Goal: Task Accomplishment & Management: Manage account settings

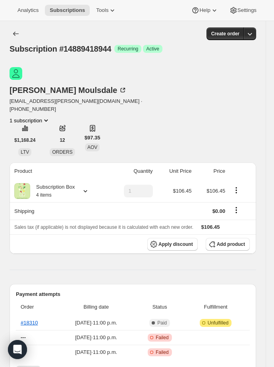
click at [256, 85] on div "Barry Moulsdale barrymoulsdale@rogers.com · +13652925829 1 subscription $1,168.…" at bounding box center [133, 111] width 247 height 89
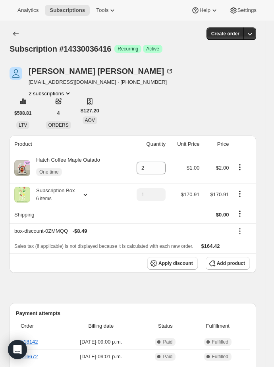
click at [69, 92] on icon "Product actions" at bounding box center [68, 93] width 8 height 8
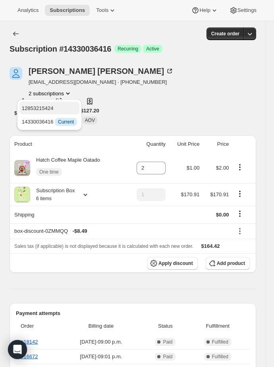
click at [64, 105] on span "12853215424" at bounding box center [49, 109] width 55 height 8
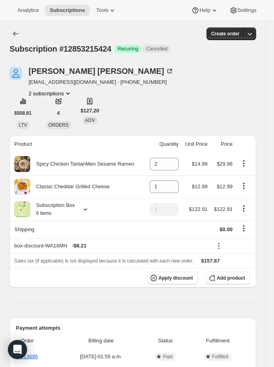
click at [69, 94] on icon "Product actions" at bounding box center [68, 93] width 8 height 8
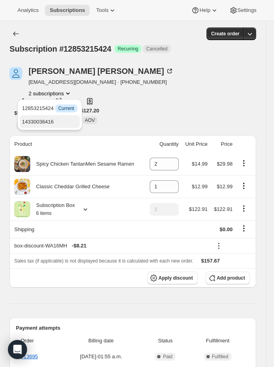
click at [56, 117] on button "14330036416" at bounding box center [50, 121] width 60 height 13
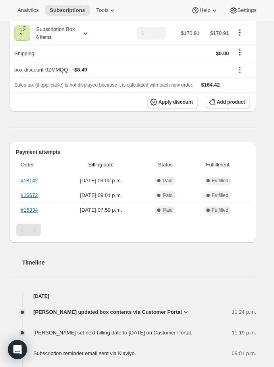
scroll to position [166, 0]
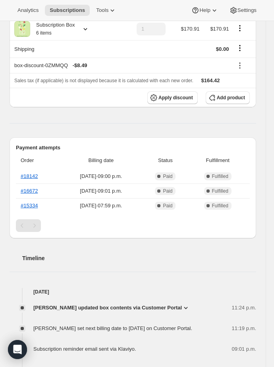
click at [182, 308] on icon at bounding box center [186, 308] width 8 height 8
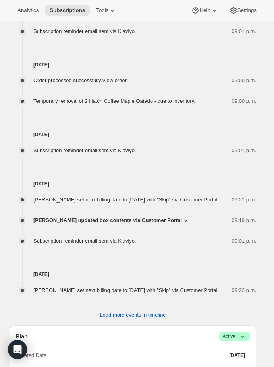
scroll to position [608, 0]
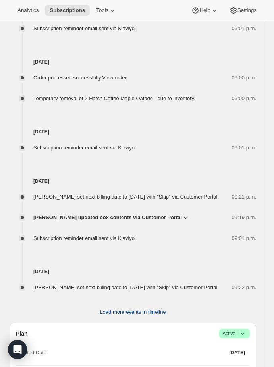
click at [147, 316] on span "Load more events in timeline" at bounding box center [133, 313] width 66 height 8
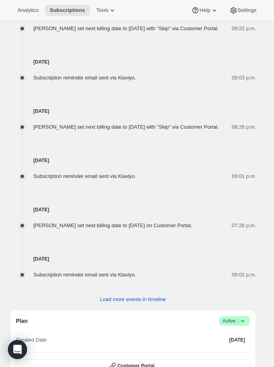
scroll to position [895, 0]
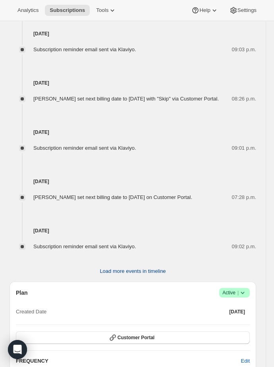
click at [156, 276] on span "Load more events in timeline" at bounding box center [133, 272] width 66 height 8
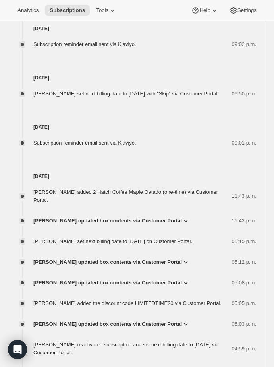
scroll to position [0, 0]
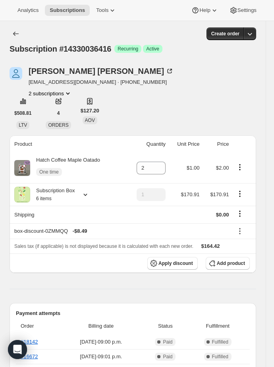
click at [244, 168] on icon "Product actions" at bounding box center [240, 167] width 8 height 8
click at [248, 183] on span "Remove" at bounding box center [239, 182] width 19 height 6
type input "0"
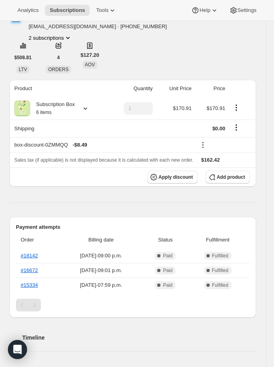
scroll to position [265, 0]
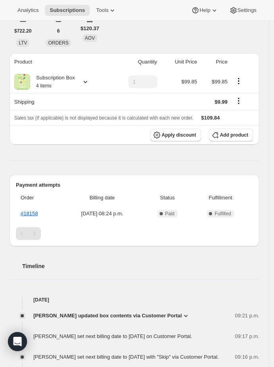
scroll to position [276, 0]
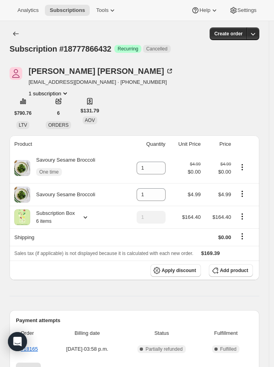
click at [67, 93] on icon "Product actions" at bounding box center [66, 94] width 4 height 2
click at [66, 93] on icon "Product actions" at bounding box center [65, 93] width 8 height 8
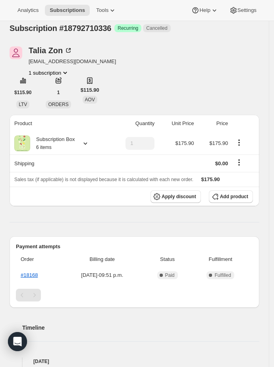
scroll to position [21, 0]
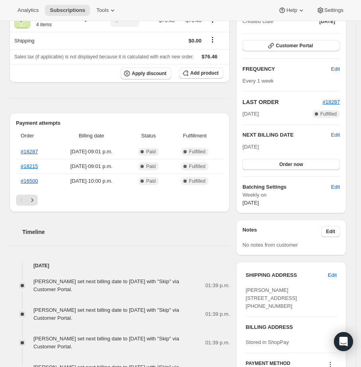
scroll to position [97, 0]
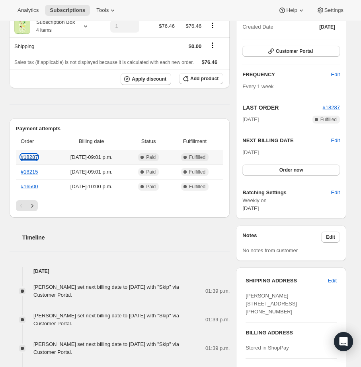
click at [35, 160] on link "#18287" at bounding box center [29, 157] width 17 height 6
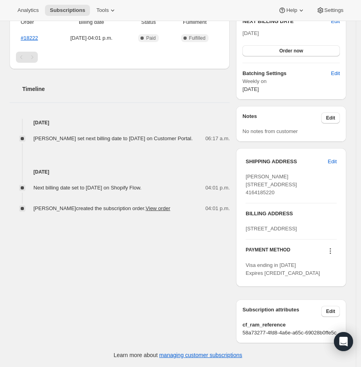
scroll to position [252, 0]
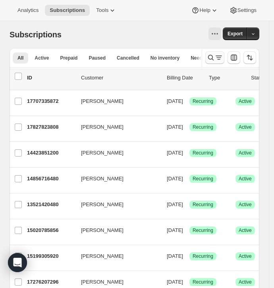
click at [215, 56] on icon "Search and filter results" at bounding box center [211, 58] width 8 height 8
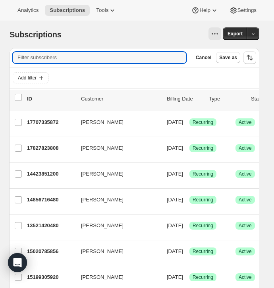
paste input "lavertblanc@gmail.com"
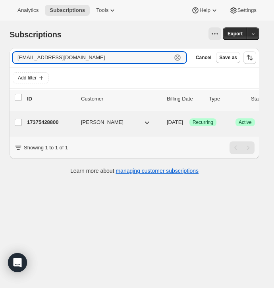
type input "lavertblanc@gmail.com"
click at [57, 122] on p "17375428800" at bounding box center [51, 122] width 48 height 8
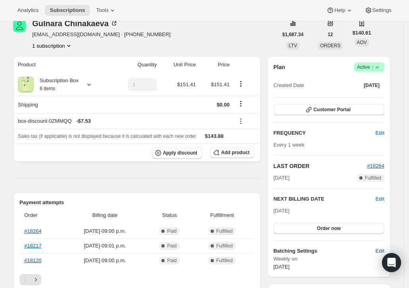
scroll to position [146, 0]
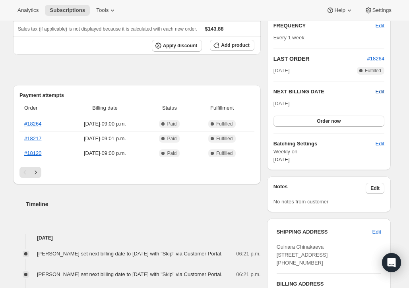
click at [279, 91] on span "Edit" at bounding box center [380, 92] width 9 height 8
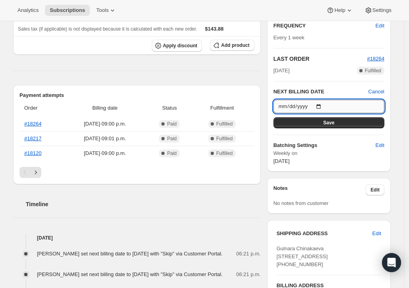
click at [279, 105] on input "2025-10-12" at bounding box center [329, 107] width 111 height 14
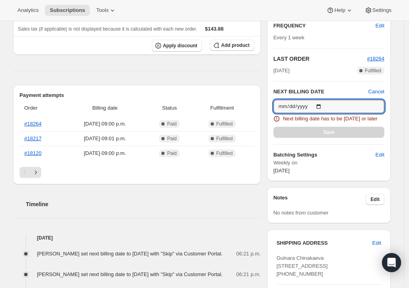
type input "[DATE]"
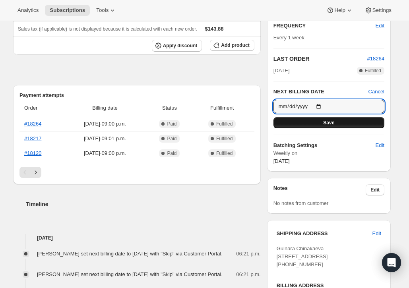
click at [279, 120] on button "Save" at bounding box center [329, 122] width 111 height 11
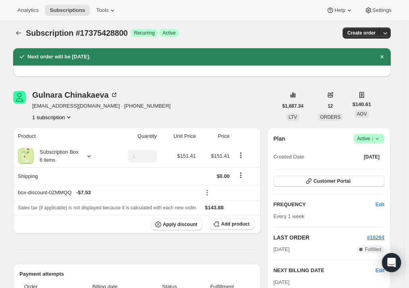
scroll to position [0, 0]
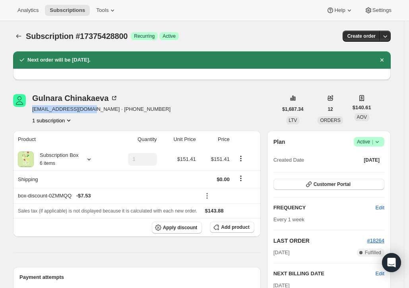
drag, startPoint x: 33, startPoint y: 110, endPoint x: 91, endPoint y: 112, distance: 58.1
click at [91, 112] on div "Gulnara Chinakaeva lavertblanc@gmail.com · +17862232086 1 subscription" at bounding box center [145, 109] width 264 height 30
copy span "lavertblanc@gmail.com"
click at [23, 36] on icon "Subscriptions" at bounding box center [19, 36] width 8 height 8
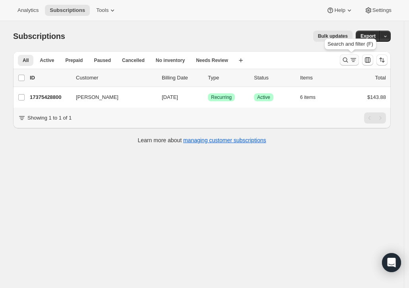
click at [279, 60] on icon "Search and filter results" at bounding box center [346, 60] width 8 height 8
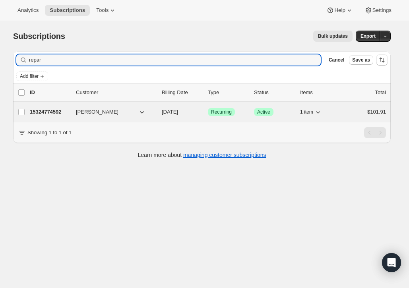
type input "repar"
click at [63, 115] on div "15324774592 paul repar 10/12/2025 Success Recurring Success Active 1 item $101.…" at bounding box center [208, 112] width 356 height 11
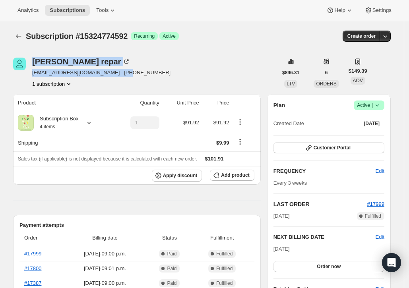
drag, startPoint x: 30, startPoint y: 74, endPoint x: 77, endPoint y: 77, distance: 47.0
click at [77, 77] on div "paul repar paulrepar@gmail.com · +19056162128 1 subscription" at bounding box center [145, 73] width 264 height 30
click at [90, 76] on span "paulrepar@gmail.com · +19056162128" at bounding box center [101, 73] width 138 height 8
drag, startPoint x: 87, startPoint y: 74, endPoint x: 35, endPoint y: 73, distance: 52.1
click at [35, 73] on span "paulrepar@gmail.com · +19056162128" at bounding box center [101, 73] width 138 height 8
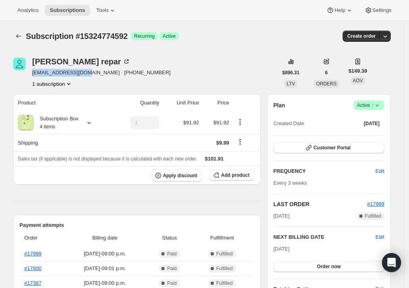
copy span "paulrepar@gmail.com"
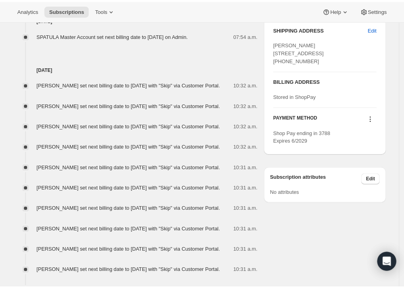
scroll to position [338, 0]
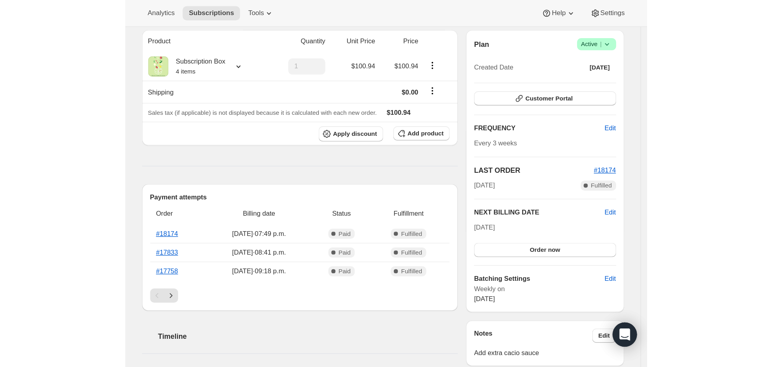
scroll to position [72, 0]
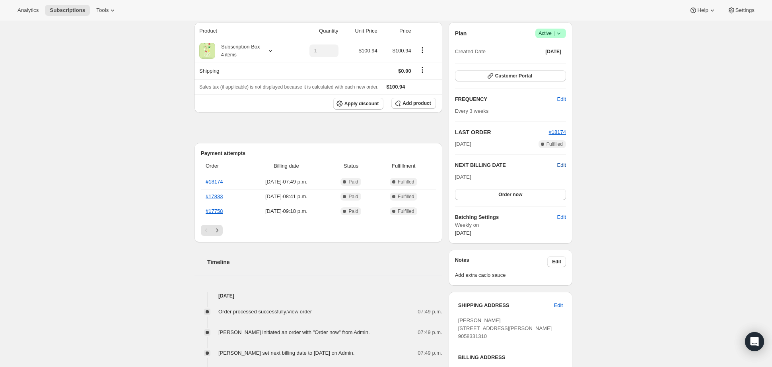
click at [414, 164] on span "Edit" at bounding box center [561, 165] width 9 height 8
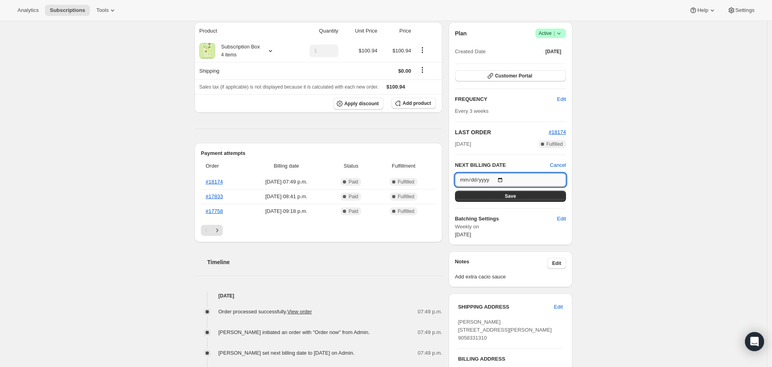
click at [414, 180] on input "[DATE]" at bounding box center [510, 180] width 111 height 14
click at [414, 179] on input "2025-09-21" at bounding box center [510, 180] width 111 height 14
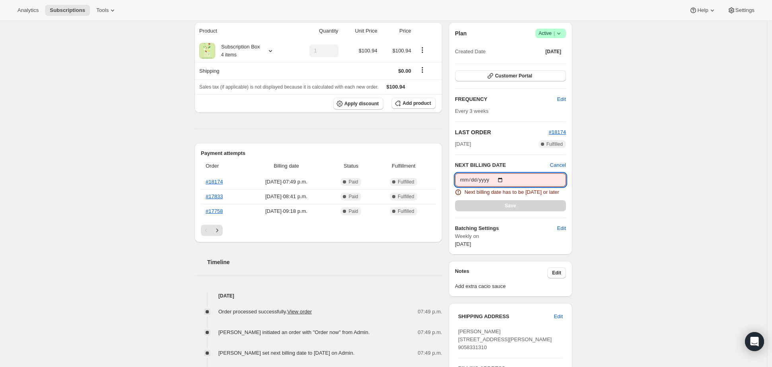
click at [414, 181] on input "2025-09-14" at bounding box center [510, 180] width 111 height 14
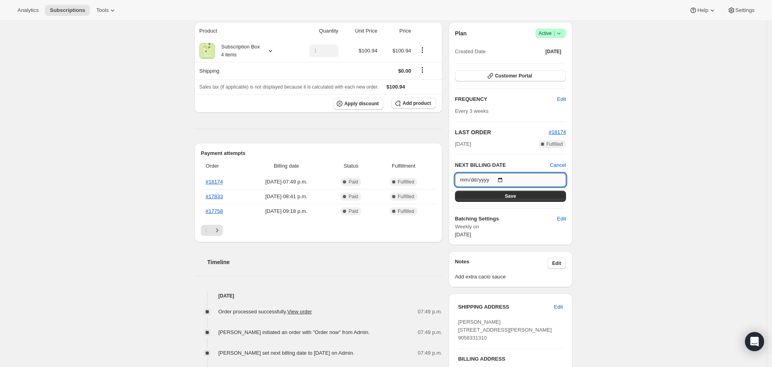
click at [414, 180] on input "2025-09-15" at bounding box center [510, 180] width 111 height 14
type input "[DATE]"
click at [414, 196] on span "Save" at bounding box center [510, 196] width 11 height 6
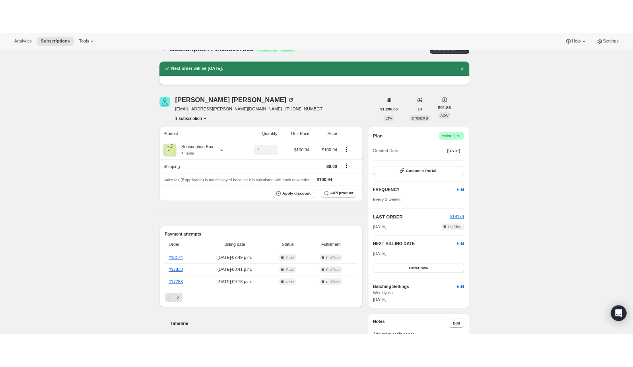
scroll to position [15, 0]
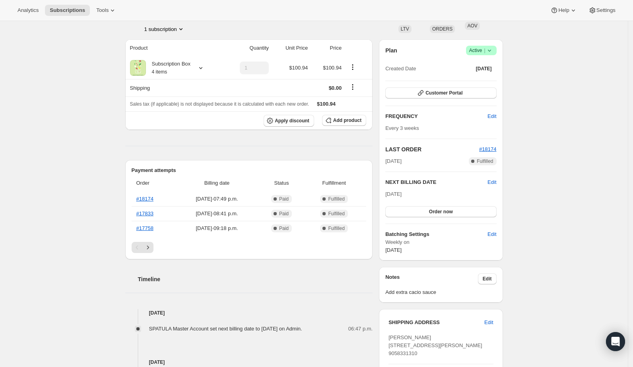
scroll to position [90, 0]
click at [414, 98] on button "Customer Portal" at bounding box center [440, 94] width 111 height 11
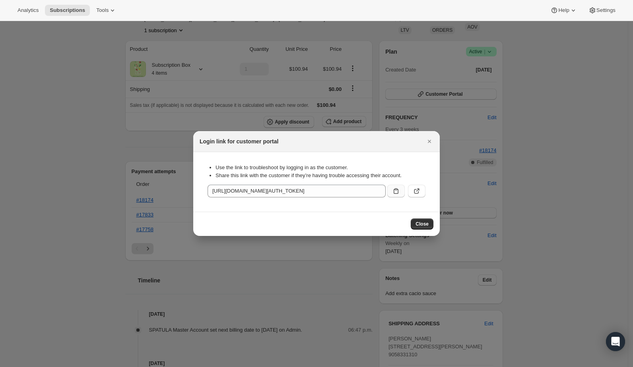
click at [395, 192] on icon ":r65:" at bounding box center [396, 191] width 8 height 8
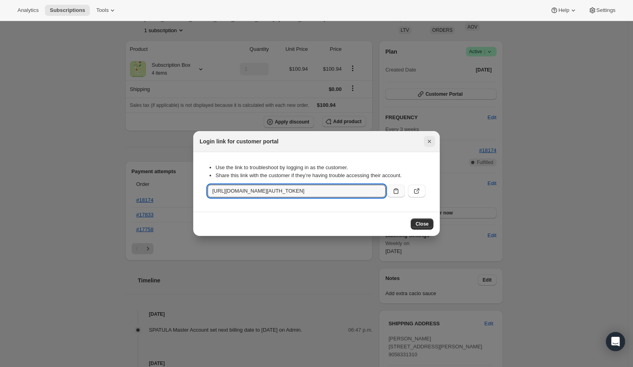
click at [414, 142] on icon "Close" at bounding box center [429, 142] width 8 height 8
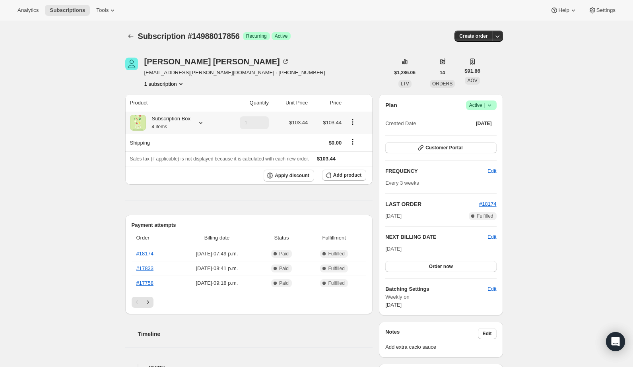
click at [205, 122] on icon at bounding box center [201, 123] width 8 height 8
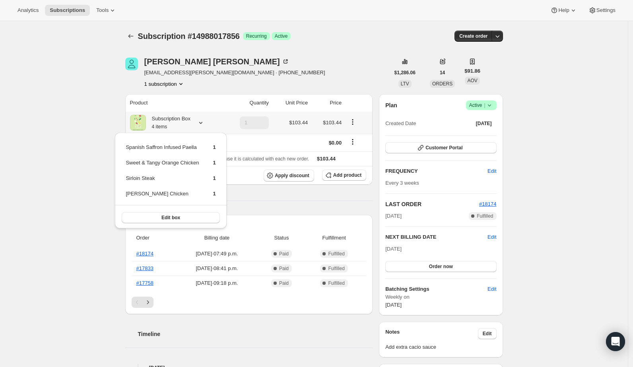
click at [205, 122] on icon at bounding box center [201, 123] width 8 height 8
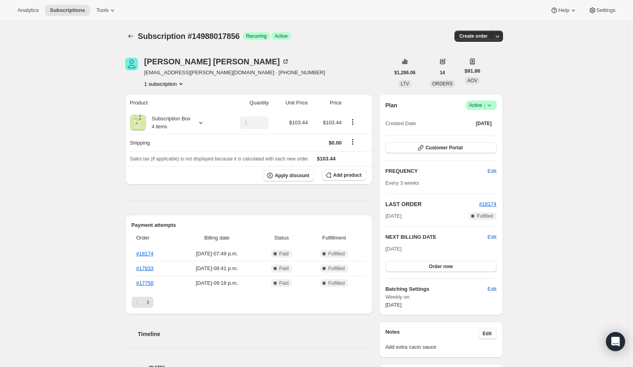
click at [479, 36] on span "Create order" at bounding box center [473, 36] width 28 height 6
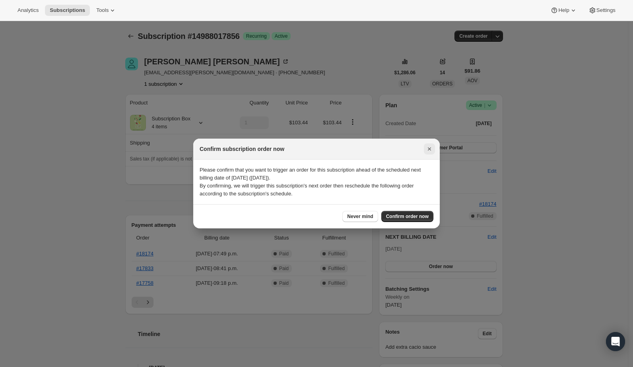
click at [431, 150] on icon "Close" at bounding box center [429, 149] width 8 height 8
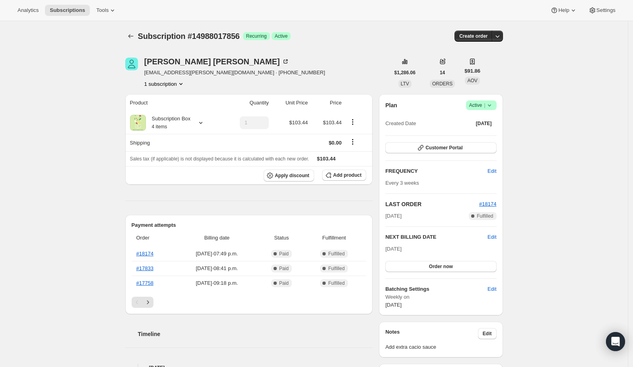
drag, startPoint x: 539, startPoint y: 267, endPoint x: 488, endPoint y: 267, distance: 50.9
click at [462, 267] on button "Order now" at bounding box center [440, 266] width 111 height 11
click at [462, 267] on button "Click to confirm" at bounding box center [440, 266] width 111 height 11
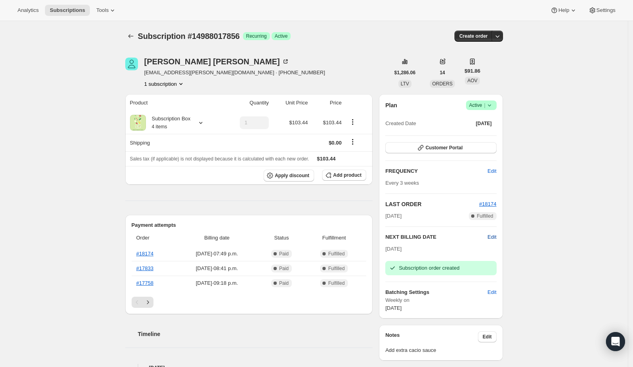
click at [496, 237] on span "Edit" at bounding box center [491, 237] width 9 height 8
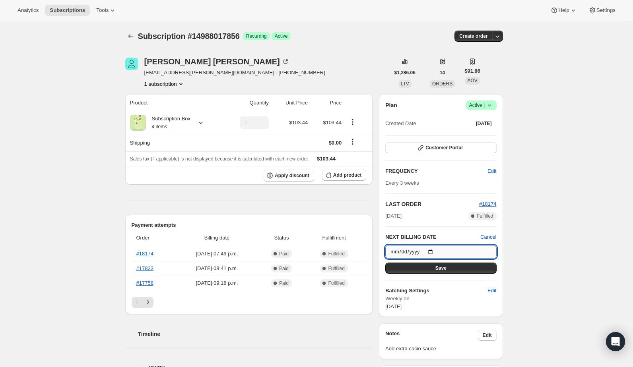
click at [435, 252] on input "[DATE]" at bounding box center [440, 252] width 111 height 14
type input "[DATE]"
click at [483, 268] on button "Save" at bounding box center [440, 268] width 111 height 11
